Goal: Transaction & Acquisition: Purchase product/service

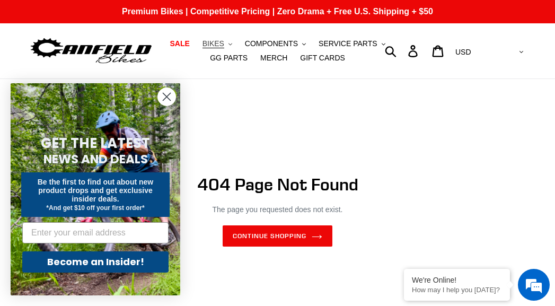
click at [219, 44] on span "BIKES" at bounding box center [214, 43] width 22 height 9
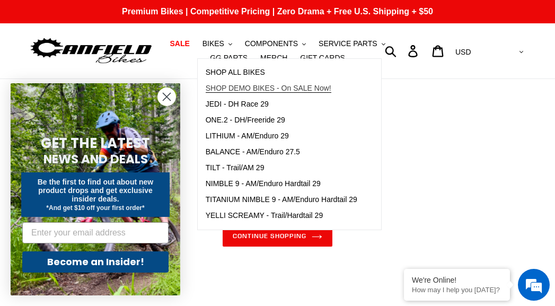
click at [235, 84] on span "SHOP DEMO BIKES - On SALE Now!" at bounding box center [269, 88] width 126 height 9
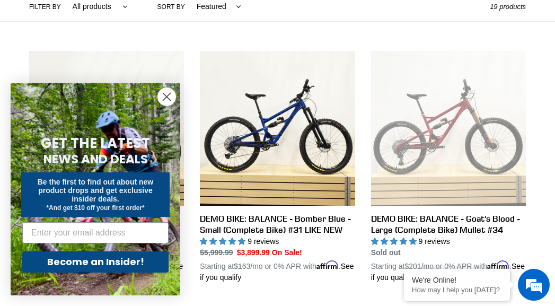
scroll to position [318, 0]
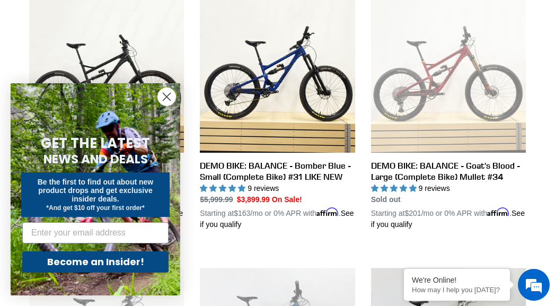
click at [165, 92] on circle "Close dialog" at bounding box center [167, 97] width 18 height 18
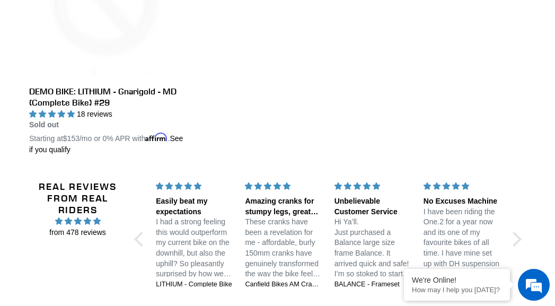
scroll to position [1909, 0]
